Goal: Information Seeking & Learning: Learn about a topic

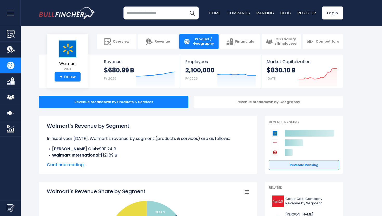
click at [66, 164] on span "Continue reading..." at bounding box center [148, 165] width 203 height 6
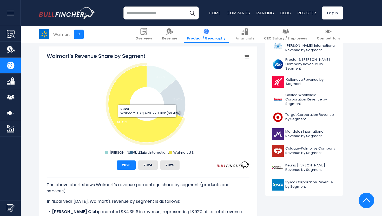
scroll to position [173, 0]
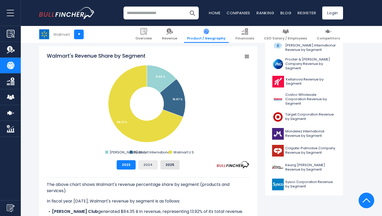
click at [149, 164] on button "2024" at bounding box center [147, 164] width 19 height 9
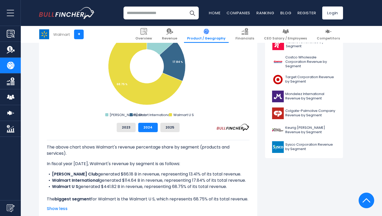
scroll to position [211, 0]
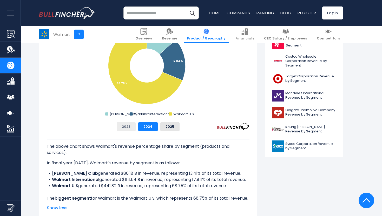
click at [122, 129] on button "2023" at bounding box center [126, 126] width 19 height 9
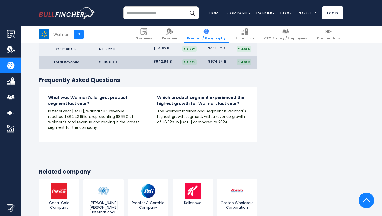
scroll to position [941, 0]
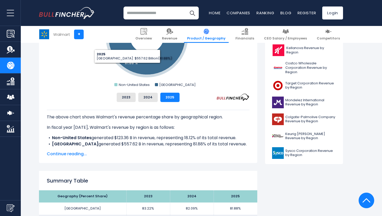
scroll to position [188, 0]
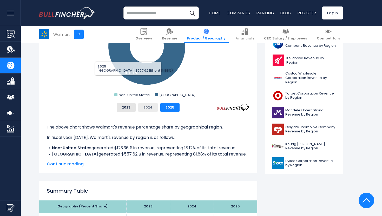
click at [149, 109] on button "2024" at bounding box center [147, 107] width 19 height 9
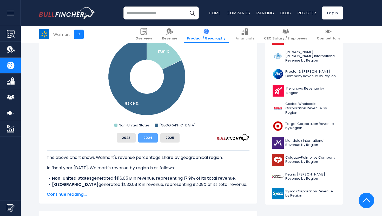
scroll to position [157, 0]
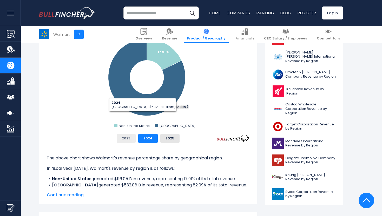
click at [127, 136] on button "2023" at bounding box center [126, 138] width 19 height 9
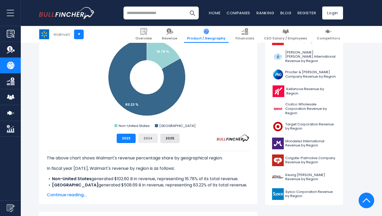
click at [145, 142] on button "2024" at bounding box center [147, 138] width 19 height 9
click at [163, 142] on button "2025" at bounding box center [169, 138] width 19 height 9
click at [154, 141] on button "2024" at bounding box center [147, 138] width 19 height 9
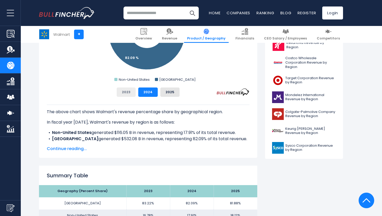
scroll to position [204, 0]
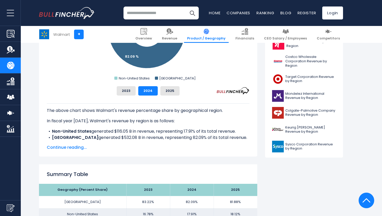
click at [77, 146] on span "Continue reading..." at bounding box center [148, 147] width 203 height 6
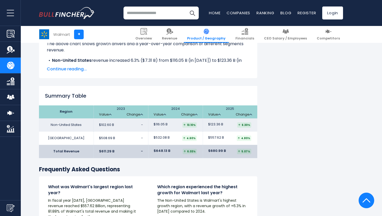
scroll to position [786, 0]
